Goal: Navigation & Orientation: Find specific page/section

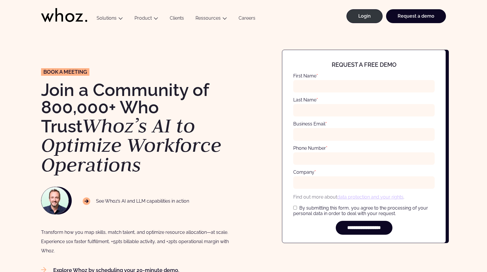
click at [177, 17] on link "Clients" at bounding box center [177, 19] width 26 height 8
